Goal: Navigation & Orientation: Understand site structure

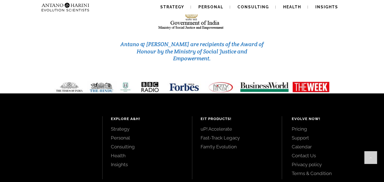
scroll to position [2408, 0]
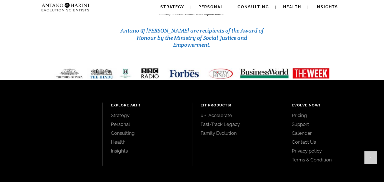
click at [219, 121] on link "Fast-Track Legacy" at bounding box center [237, 124] width 73 height 6
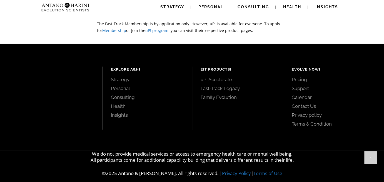
scroll to position [1381, 0]
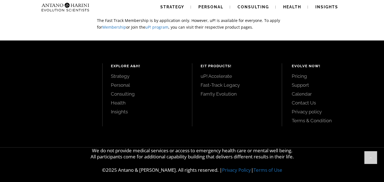
click at [209, 96] on link "Fam!ly Evolution" at bounding box center [237, 94] width 73 height 6
click at [211, 74] on link "uP! Accelerate" at bounding box center [237, 76] width 73 height 6
click at [299, 7] on span "Health" at bounding box center [292, 7] width 18 height 4
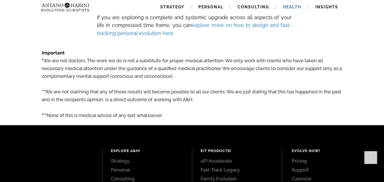
scroll to position [953, 0]
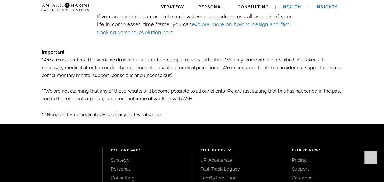
click at [328, 8] on span "Insights" at bounding box center [327, 7] width 23 height 4
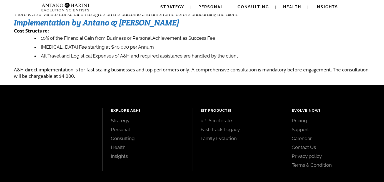
scroll to position [143, 0]
